Goal: Transaction & Acquisition: Purchase product/service

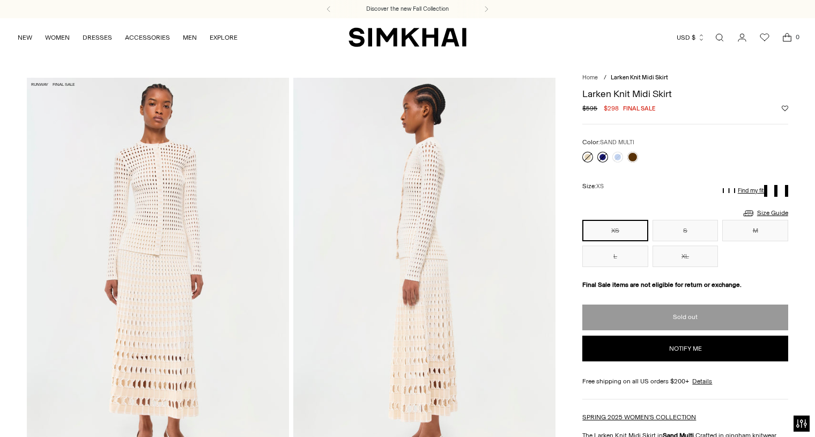
click at [603, 155] on link at bounding box center [602, 157] width 11 height 11
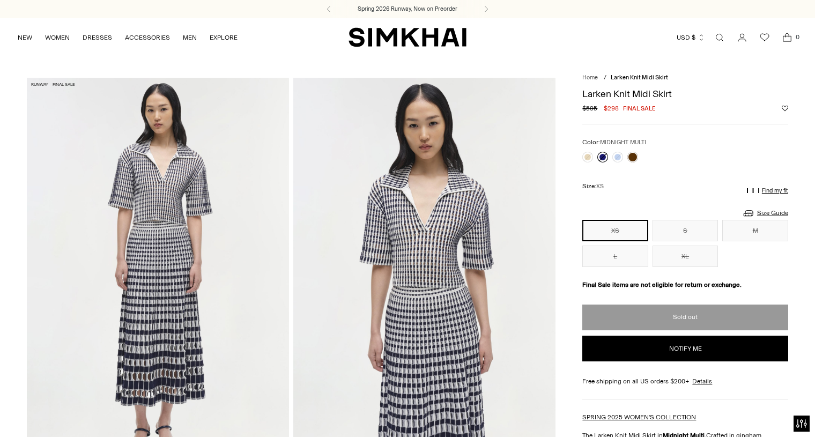
click at [715, 105] on div "Regular price $595 $298 Final sale Unit price / per" at bounding box center [684, 108] width 205 height 10
